Goal: Information Seeking & Learning: Learn about a topic

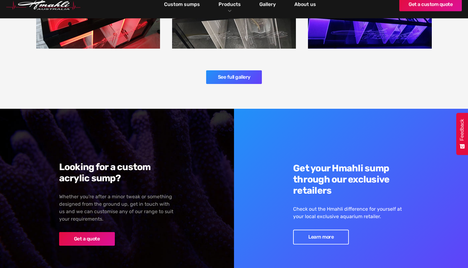
scroll to position [1348, 0]
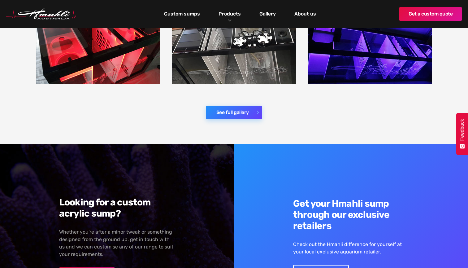
click at [231, 106] on link "See full gallery" at bounding box center [234, 113] width 56 height 14
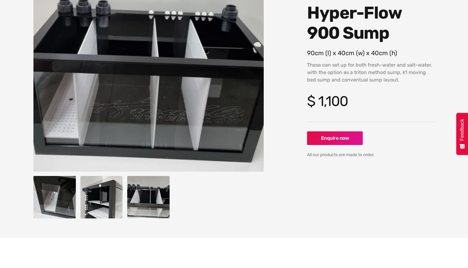
scroll to position [97, 0]
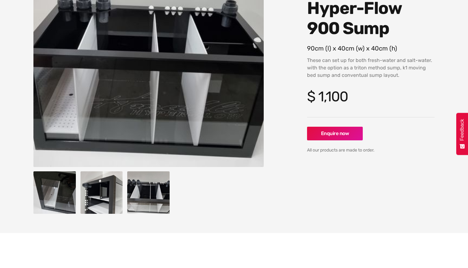
click at [81, 184] on img "open lightbox" at bounding box center [101, 192] width 42 height 42
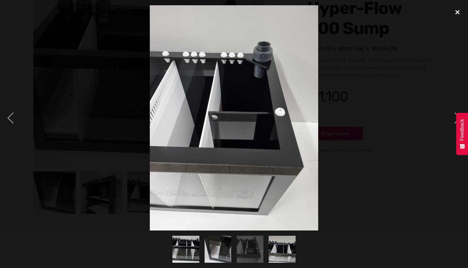
click at [458, 10] on div "close lightbox" at bounding box center [457, 12] width 21 height 14
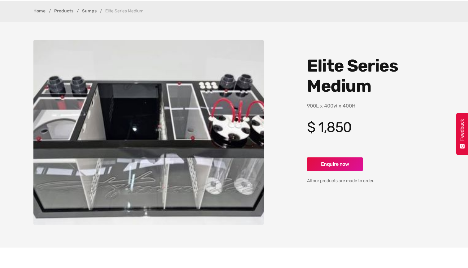
scroll to position [43, 0]
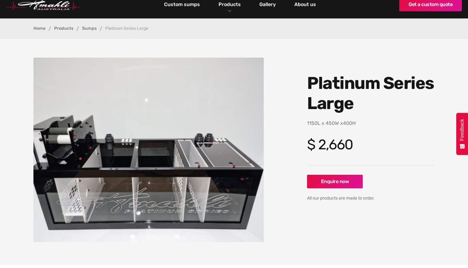
scroll to position [19, 0]
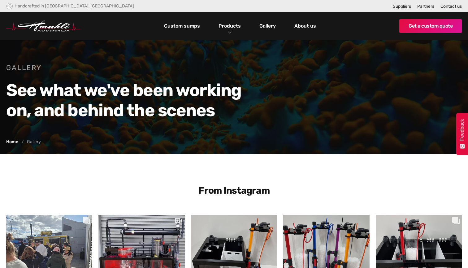
click at [50, 31] on img "home" at bounding box center [43, 26] width 74 height 12
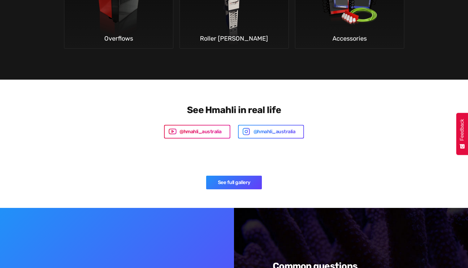
scroll to position [1225, 0]
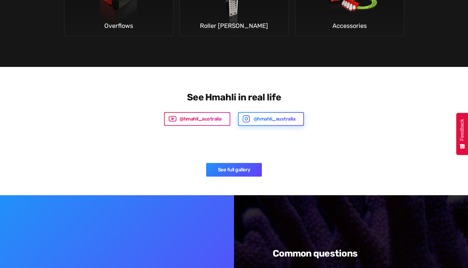
click at [249, 115] on div "@hmahli_australia" at bounding box center [271, 119] width 65 height 12
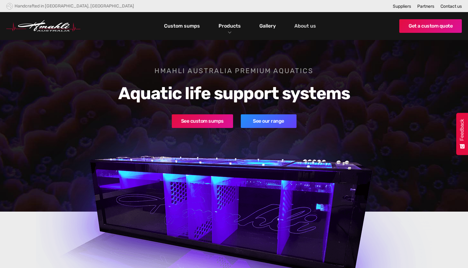
scroll to position [0, 0]
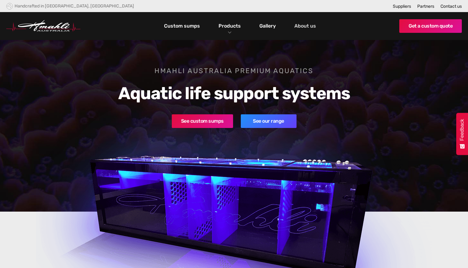
click at [312, 25] on link "About us" at bounding box center [305, 26] width 25 height 11
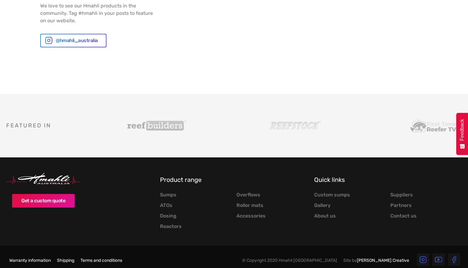
scroll to position [774, 0]
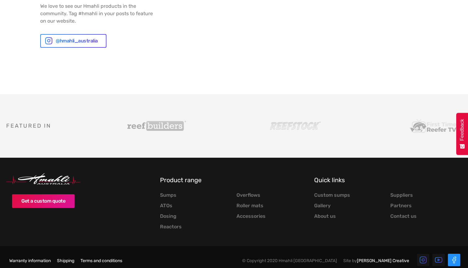
click at [454, 253] on link at bounding box center [454, 259] width 12 height 12
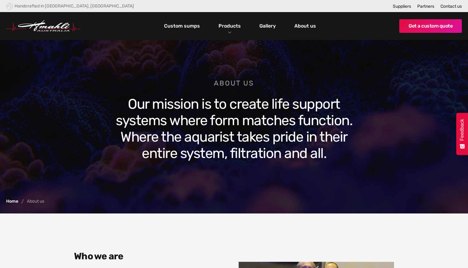
scroll to position [0, 0]
